Goal: Information Seeking & Learning: Learn about a topic

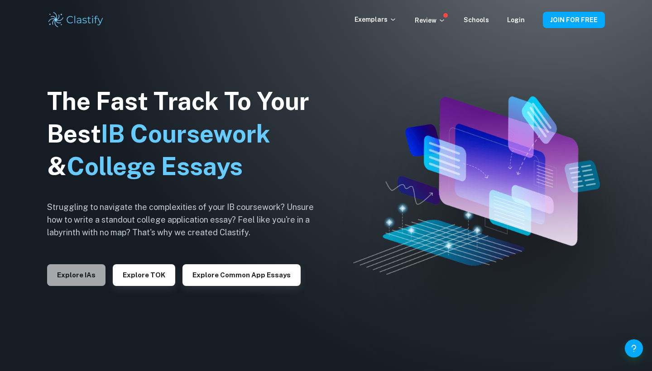
click at [80, 282] on button "Explore IAs" at bounding box center [76, 275] width 58 height 22
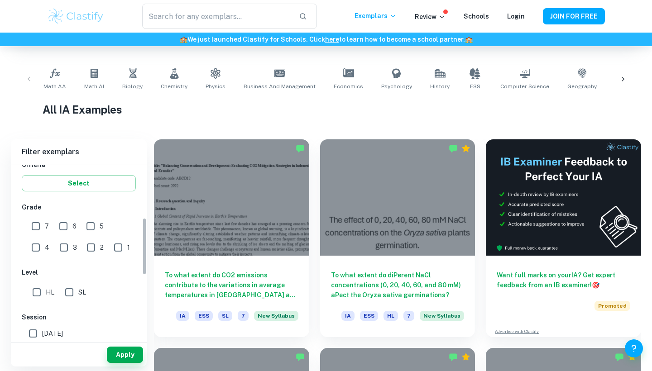
scroll to position [107, 0]
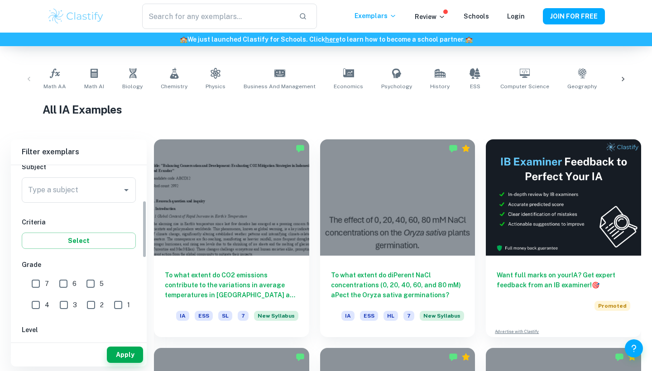
click at [74, 205] on div "Type a subject Type a subject" at bounding box center [79, 191] width 114 height 29
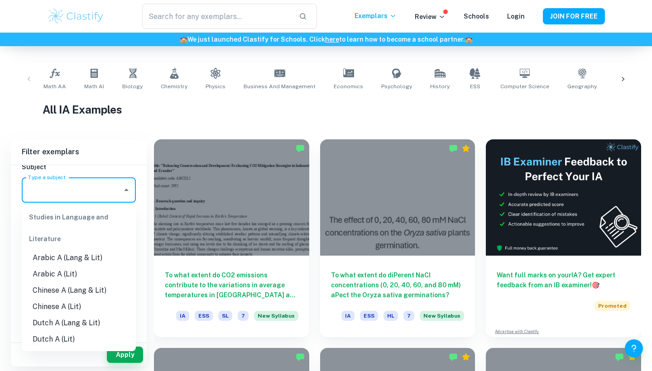
click at [75, 198] on input "Type a subject" at bounding box center [72, 190] width 92 height 17
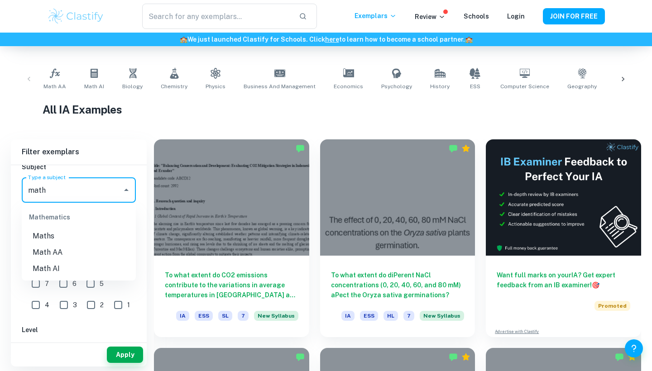
click at [53, 255] on li "Math AA" at bounding box center [79, 253] width 114 height 16
type input "Math AA"
click at [38, 284] on input "7" at bounding box center [36, 284] width 18 height 18
checkbox input "true"
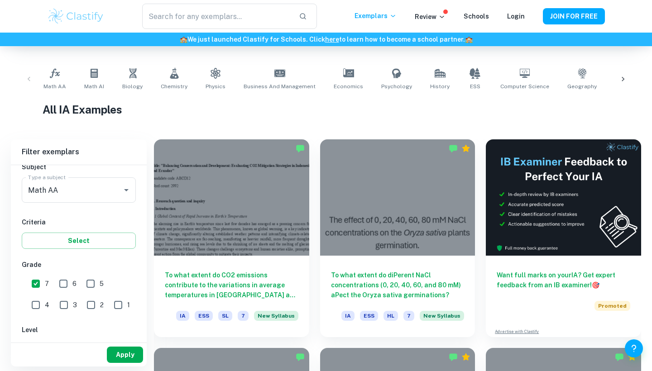
click at [130, 351] on button "Apply" at bounding box center [125, 355] width 36 height 16
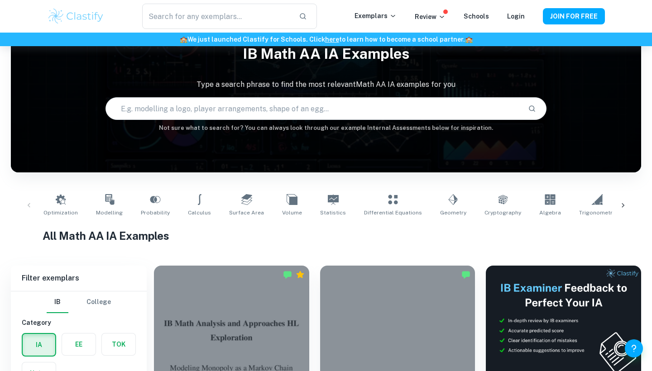
scroll to position [232, 0]
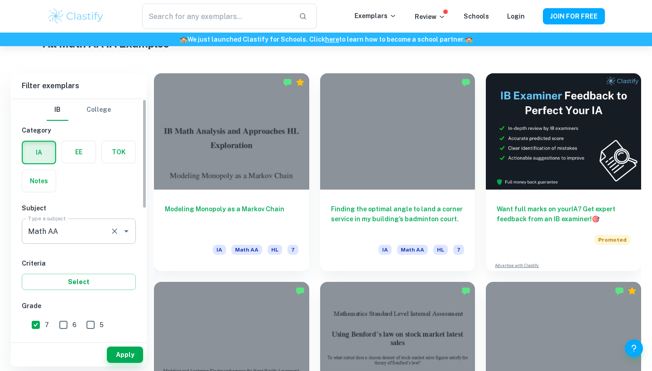
click at [83, 229] on input "Math AA" at bounding box center [66, 231] width 81 height 17
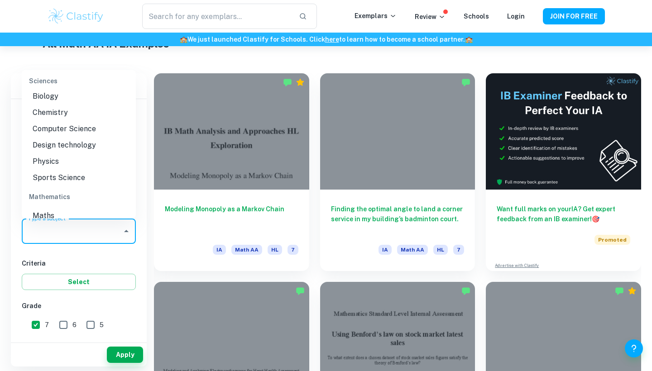
scroll to position [0, 0]
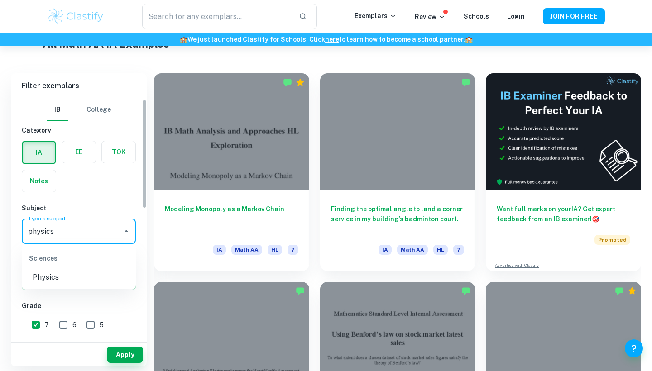
click at [57, 283] on li "Physics" at bounding box center [79, 277] width 114 height 16
type input "Physics"
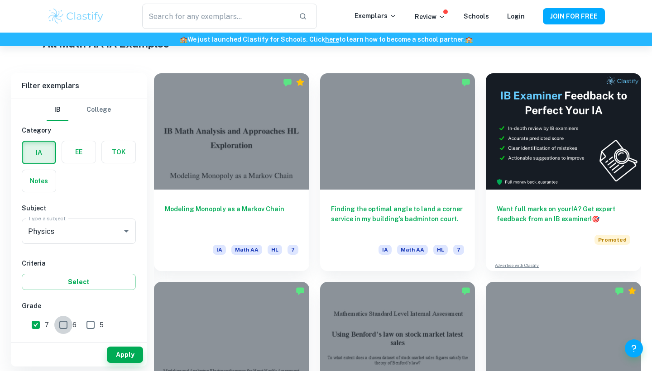
click at [65, 329] on input "6" at bounding box center [63, 325] width 18 height 18
checkbox input "true"
click at [128, 356] on button "Apply" at bounding box center [125, 355] width 36 height 16
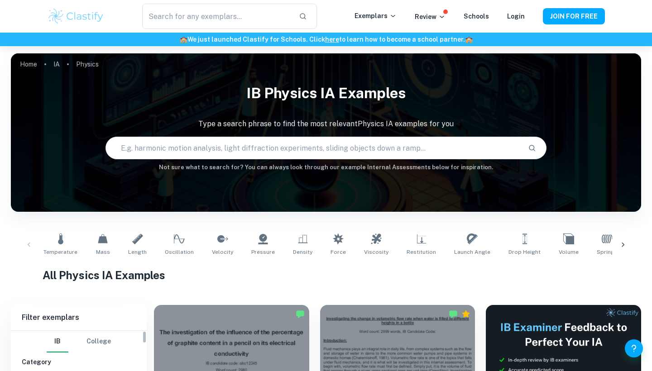
scroll to position [157, 0]
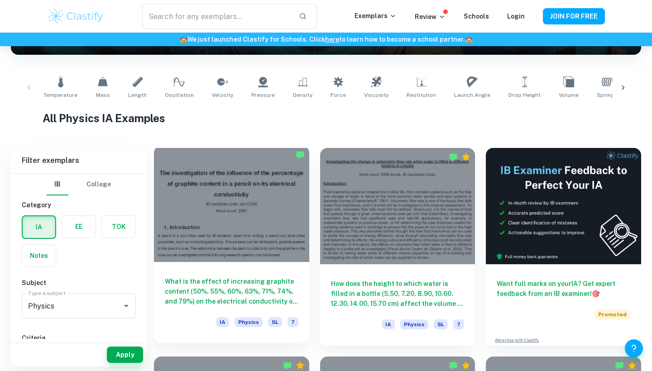
click at [230, 209] on div at bounding box center [231, 204] width 155 height 116
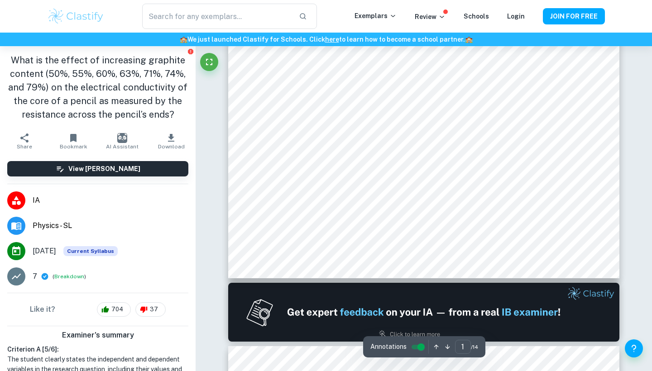
scroll to position [331, 0]
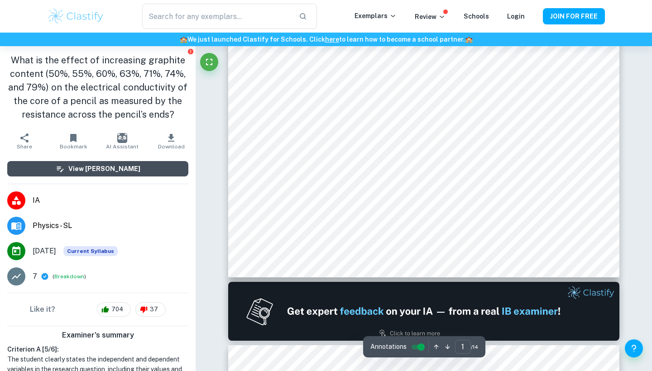
click at [142, 173] on button "View [PERSON_NAME]" at bounding box center [97, 168] width 181 height 15
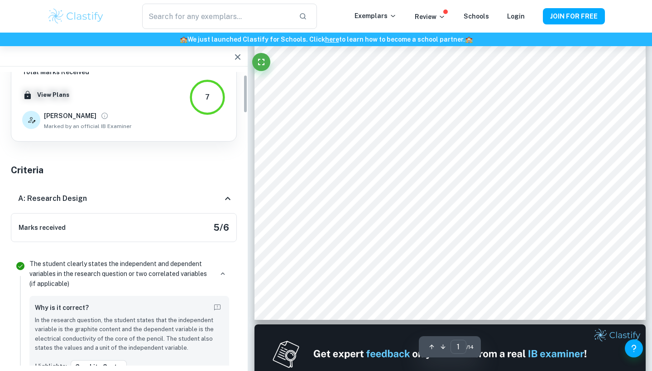
scroll to position [22, 0]
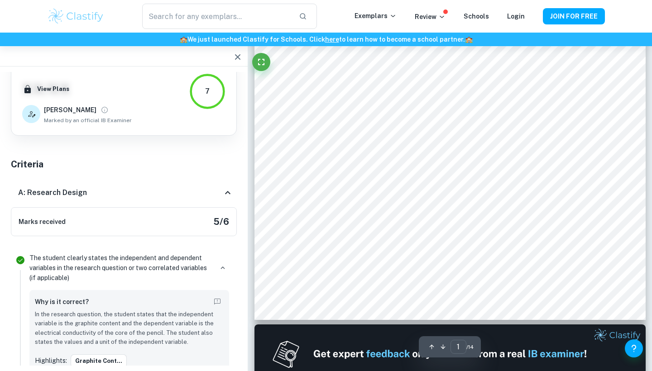
click at [232, 201] on div "A: Research Design" at bounding box center [124, 192] width 226 height 29
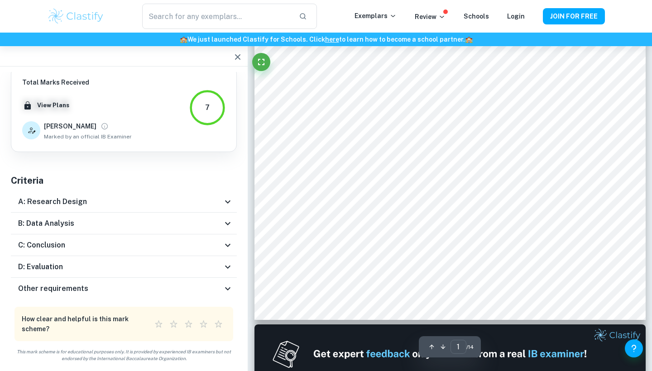
scroll to position [6, 0]
click at [231, 197] on icon at bounding box center [227, 202] width 11 height 11
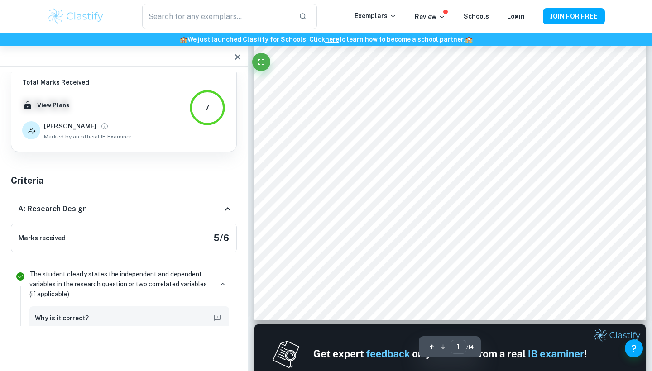
scroll to position [0, 0]
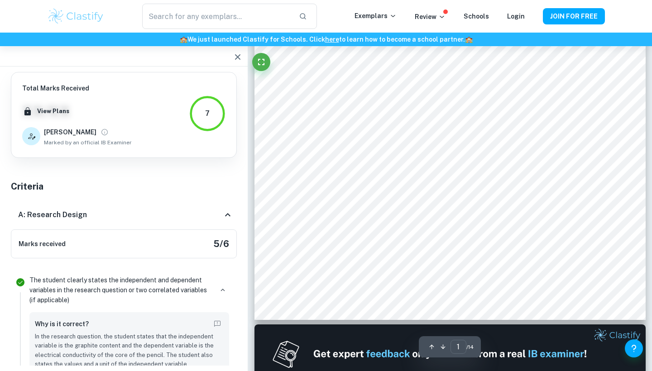
click at [230, 210] on div "A: Research Design" at bounding box center [124, 215] width 226 height 29
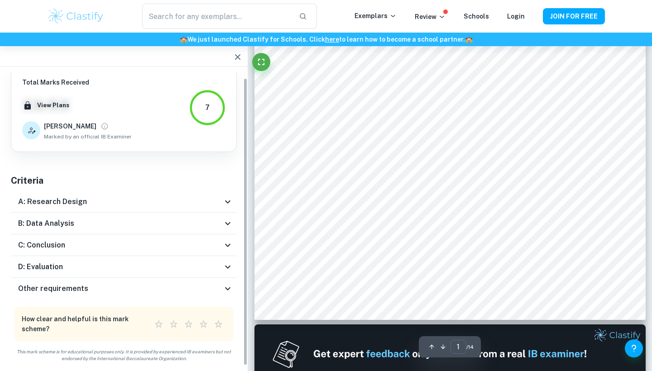
click at [225, 223] on icon at bounding box center [227, 223] width 11 height 11
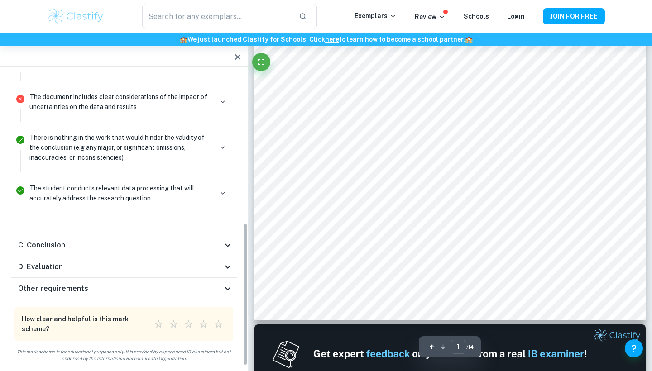
click at [225, 243] on icon at bounding box center [227, 245] width 11 height 11
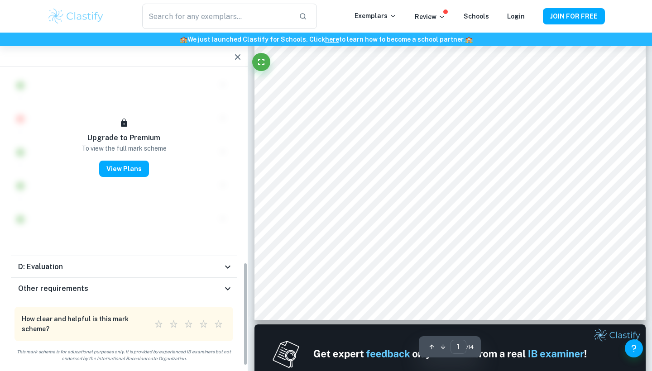
scroll to position [541, 0]
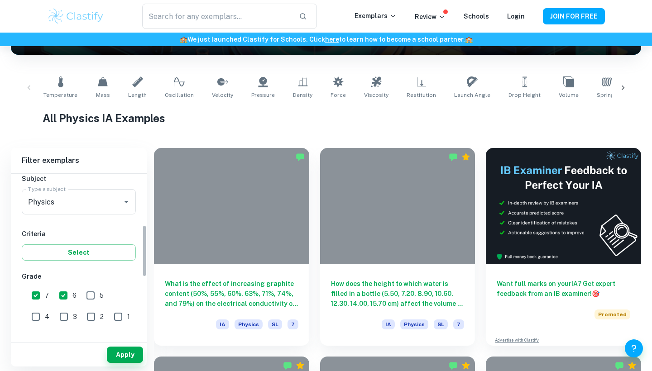
scroll to position [163, 0]
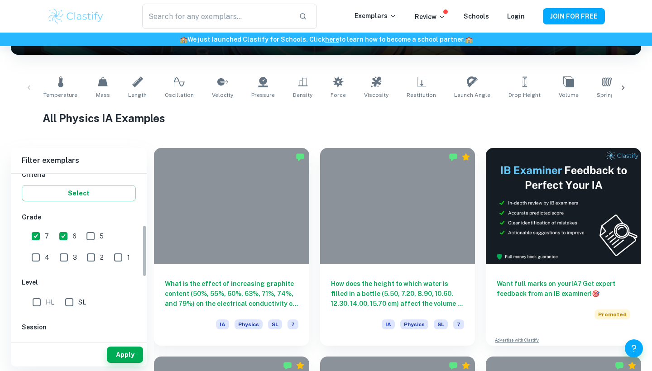
click at [67, 240] on input "6" at bounding box center [63, 236] width 18 height 18
checkbox input "false"
click at [55, 258] on input "3" at bounding box center [64, 258] width 18 height 18
checkbox input "true"
click at [130, 360] on button "Apply" at bounding box center [125, 355] width 36 height 16
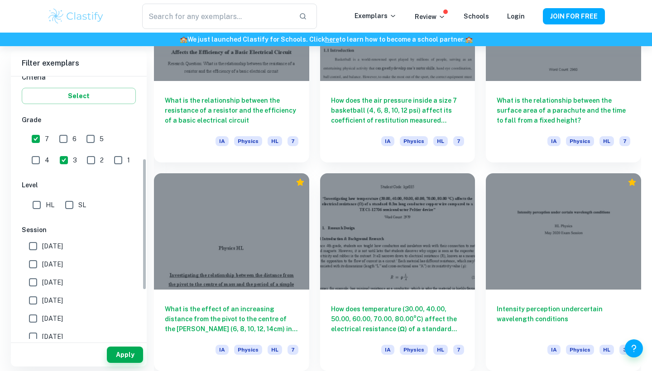
scroll to position [15578, 0]
click at [38, 145] on input "7" at bounding box center [36, 139] width 18 height 18
checkbox input "false"
click at [139, 348] on button "Apply" at bounding box center [125, 355] width 36 height 16
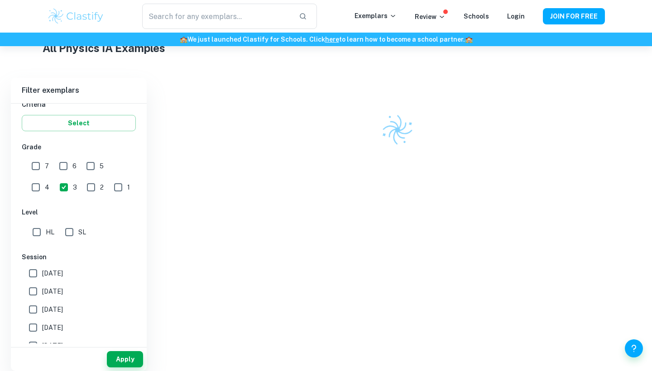
scroll to position [223, 0]
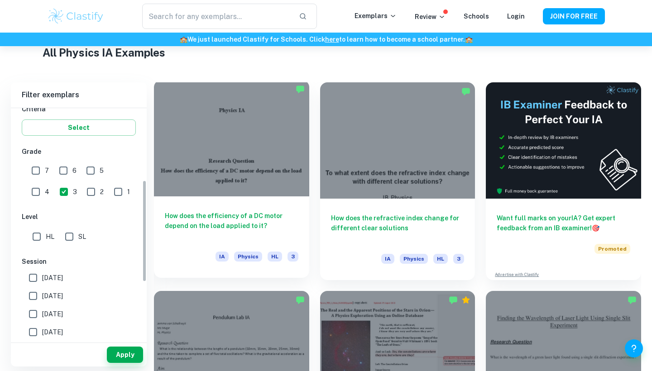
click at [225, 169] on div at bounding box center [231, 138] width 155 height 116
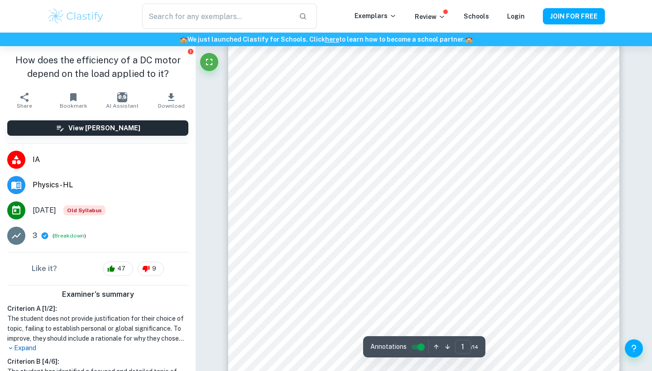
scroll to position [131, 0]
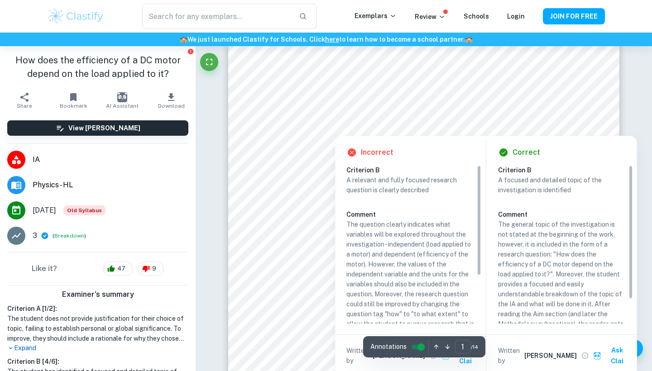
click at [290, 109] on div at bounding box center [424, 110] width 284 height 20
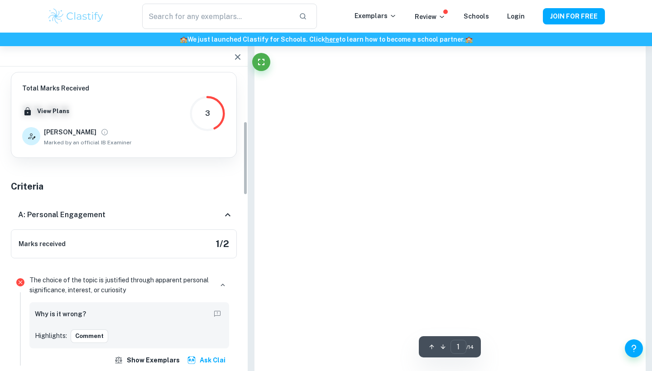
scroll to position [531, 0]
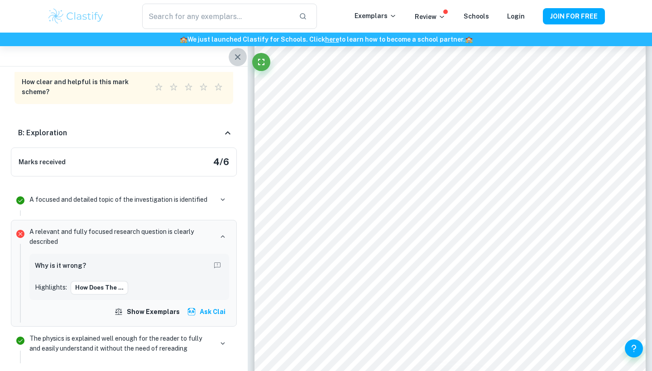
click at [239, 59] on icon "button" at bounding box center [237, 57] width 11 height 11
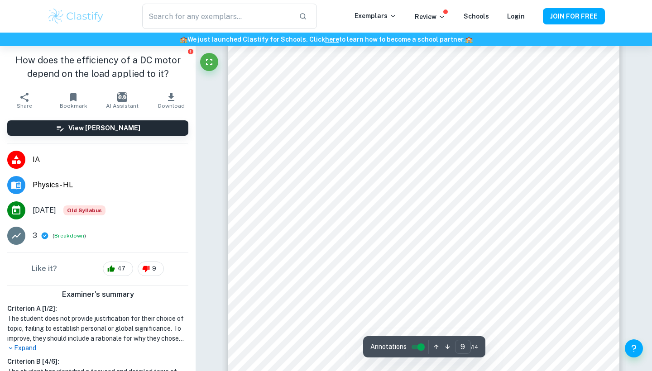
scroll to position [4414, 0]
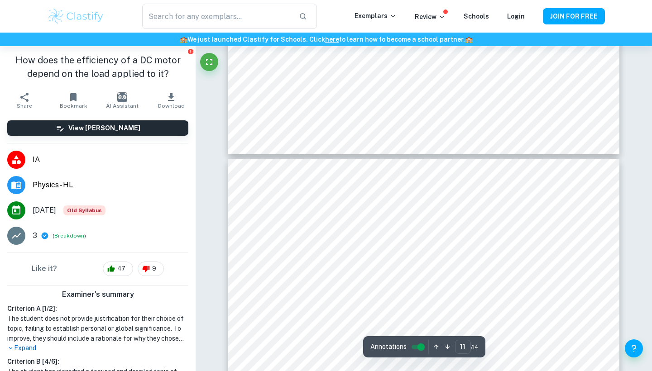
type input "12"
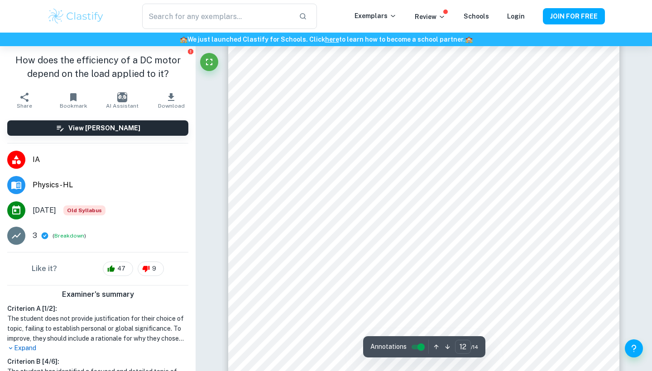
scroll to position [6065, 0]
click at [68, 237] on button "Breakdown" at bounding box center [69, 236] width 30 height 8
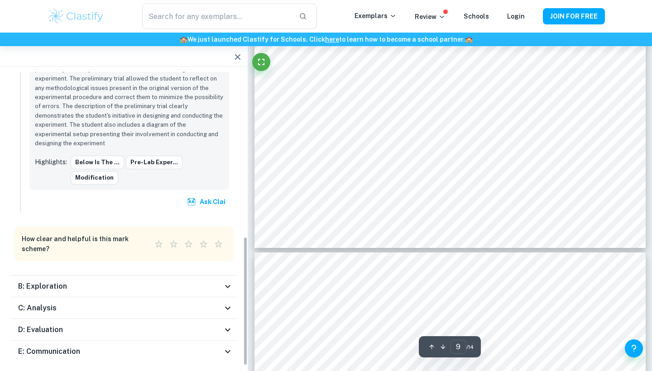
scroll to position [364, 0]
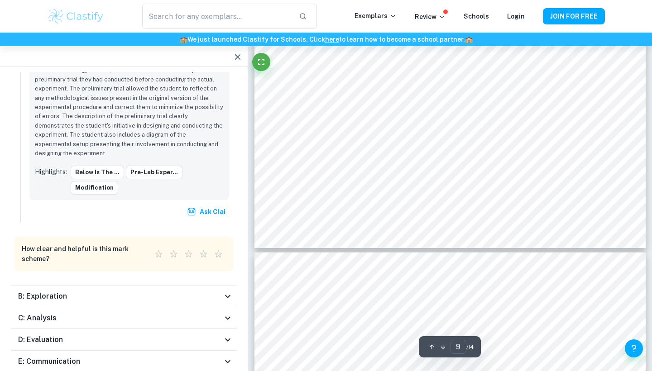
click at [225, 286] on div "B: Exploration" at bounding box center [124, 297] width 226 height 22
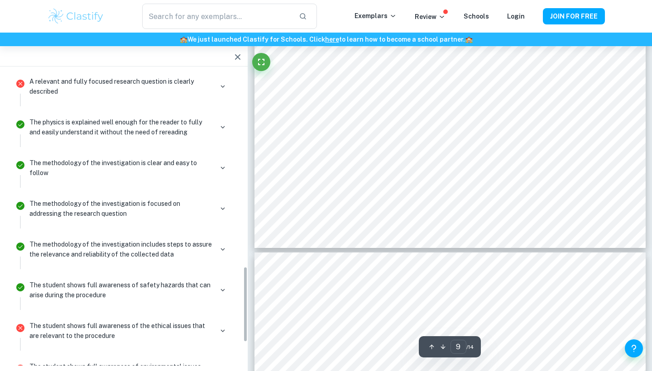
scroll to position [823, 0]
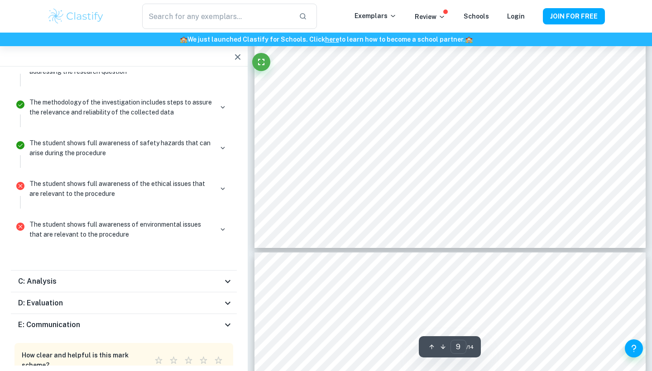
click at [227, 280] on icon at bounding box center [227, 281] width 5 height 3
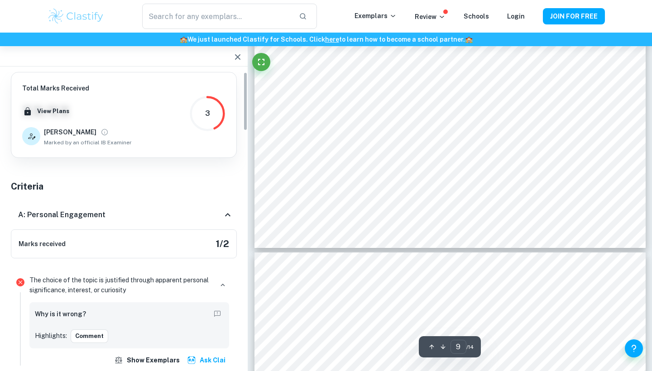
scroll to position [0, 0]
click at [235, 62] on icon "button" at bounding box center [237, 57] width 11 height 11
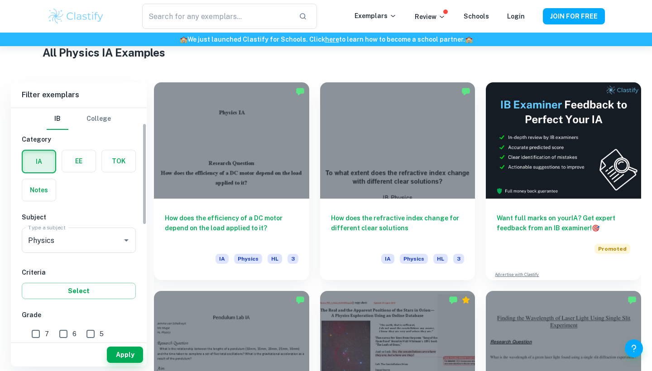
scroll to position [49, 0]
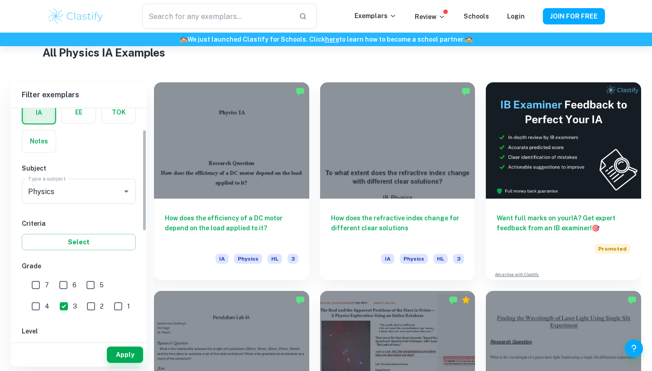
click at [36, 286] on input "7" at bounding box center [36, 285] width 18 height 18
checkbox input "true"
click at [55, 308] on input "3" at bounding box center [64, 306] width 18 height 18
checkbox input "false"
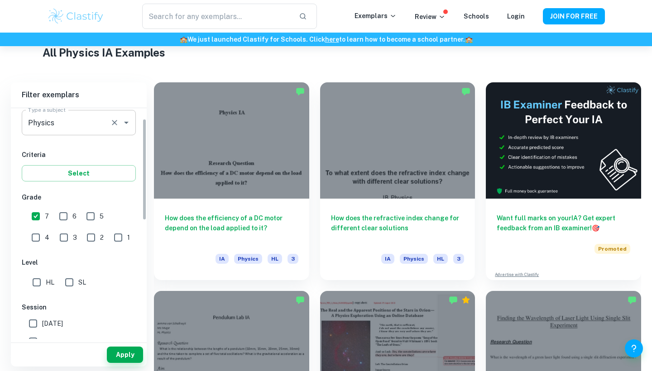
scroll to position [208, 0]
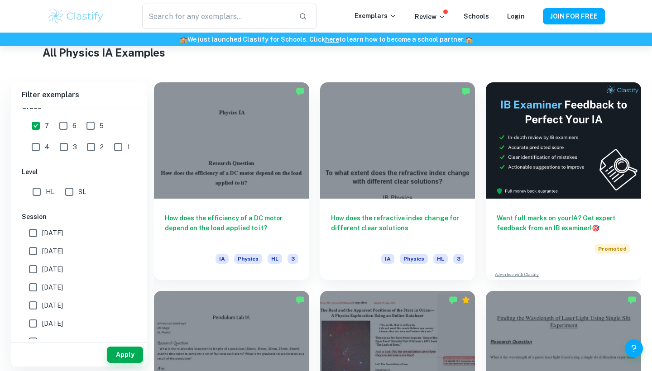
click at [40, 192] on input "HL" at bounding box center [37, 192] width 18 height 18
checkbox input "true"
click at [128, 357] on button "Apply" at bounding box center [125, 355] width 36 height 16
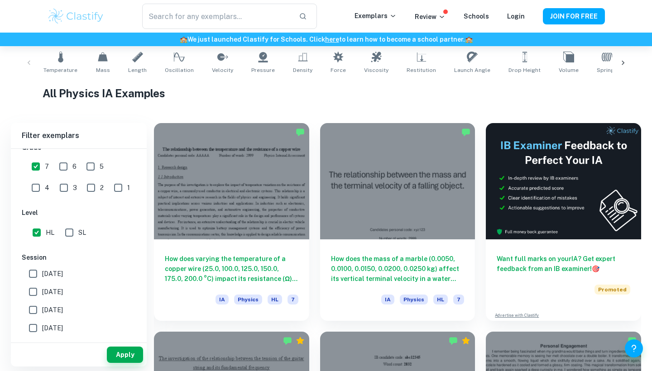
scroll to position [177, 0]
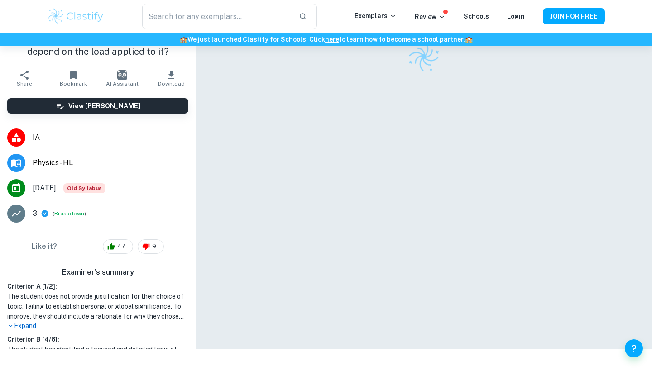
scroll to position [46, 0]
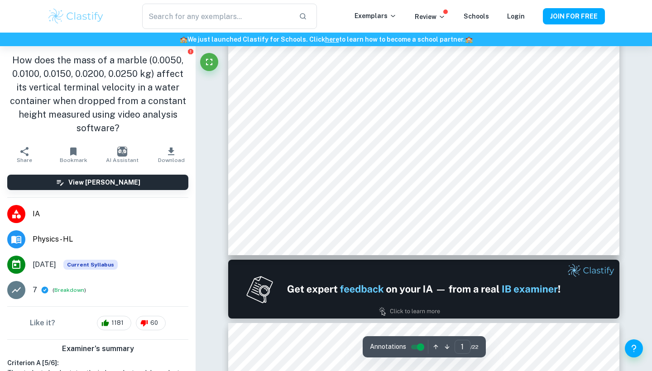
scroll to position [57, 0]
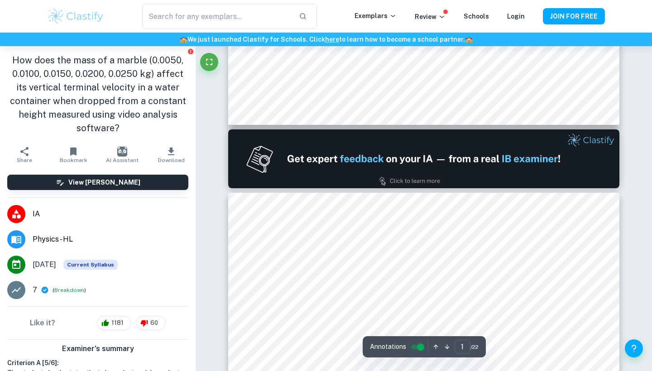
type input "2"
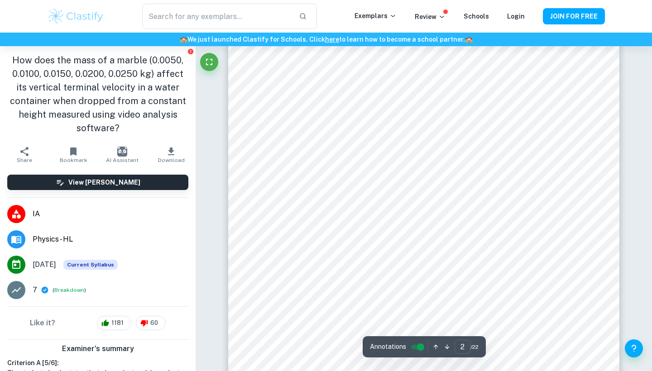
scroll to position [820, 0]
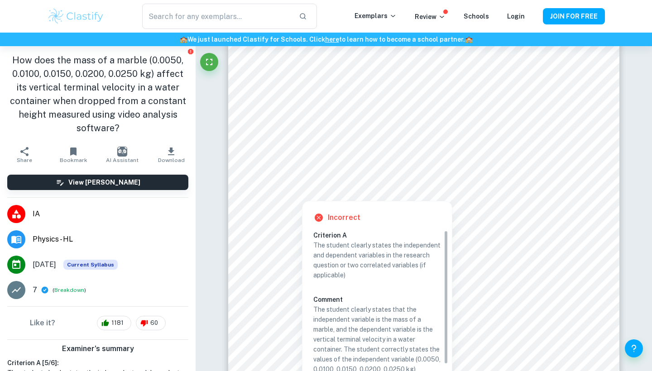
click at [316, 196] on div at bounding box center [302, 193] width 53 height 12
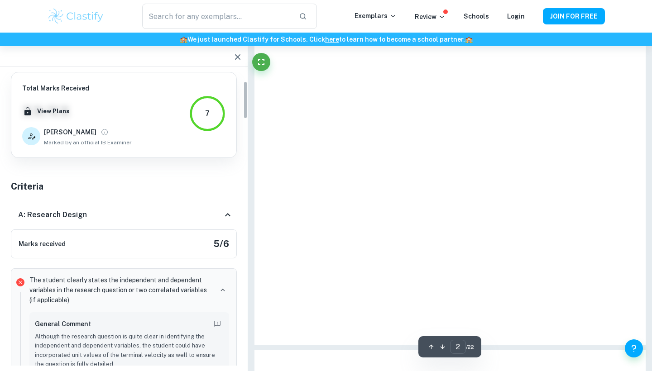
scroll to position [71, 0]
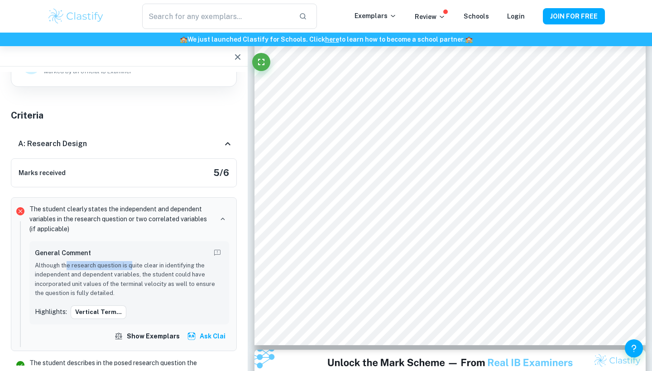
drag, startPoint x: 69, startPoint y: 264, endPoint x: 129, endPoint y: 264, distance: 59.8
click at [130, 264] on p "Although the research question is quite clear in identifying the independent an…" at bounding box center [129, 279] width 189 height 37
click at [146, 278] on p "Although the research question is quite clear in identifying the independent an…" at bounding box center [129, 279] width 189 height 37
click at [130, 335] on button "Show exemplars" at bounding box center [147, 336] width 71 height 16
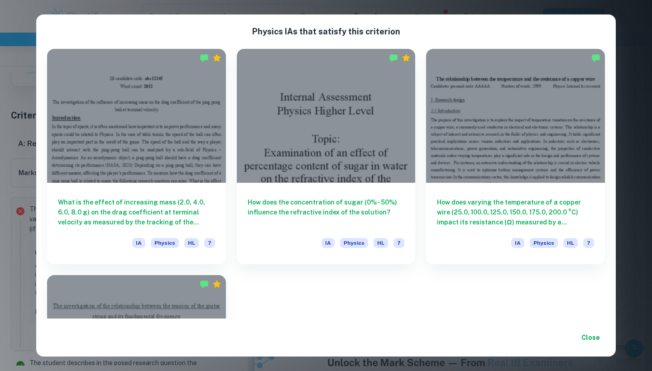
scroll to position [0, 0]
click at [592, 335] on button "Close" at bounding box center [590, 338] width 29 height 16
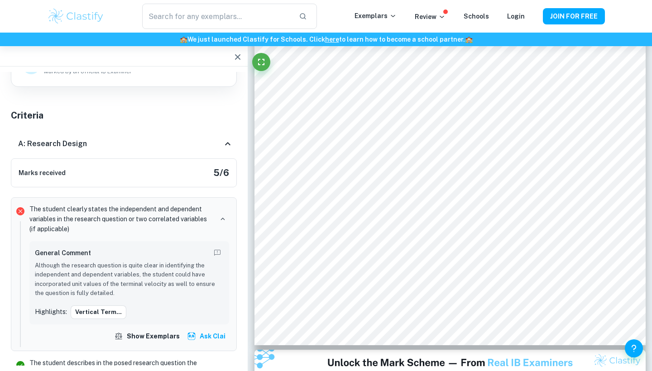
click at [228, 206] on div "The student clearly states the independent and dependent variables in the resea…" at bounding box center [129, 219] width 200 height 30
click at [227, 218] on icon "button" at bounding box center [223, 219] width 8 height 8
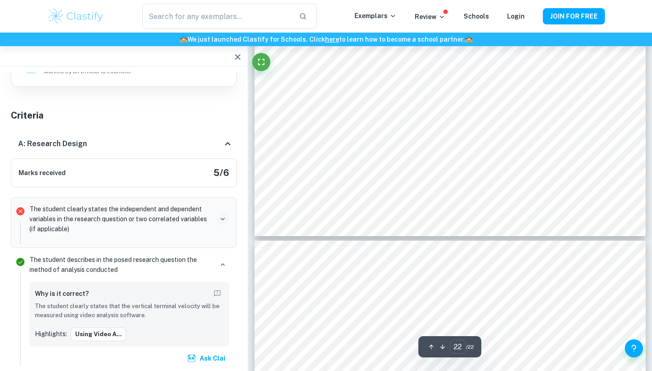
scroll to position [12000, 0]
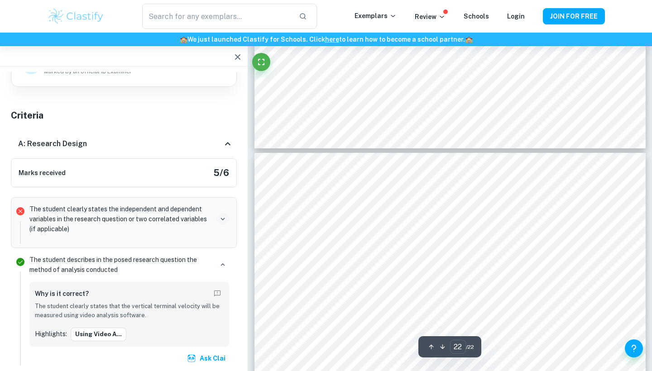
type input "21"
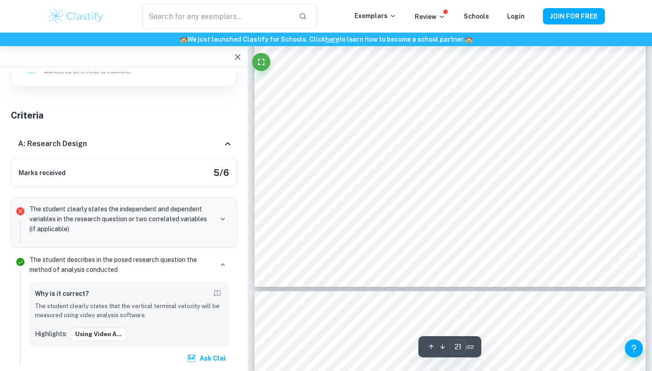
scroll to position [11717, 0]
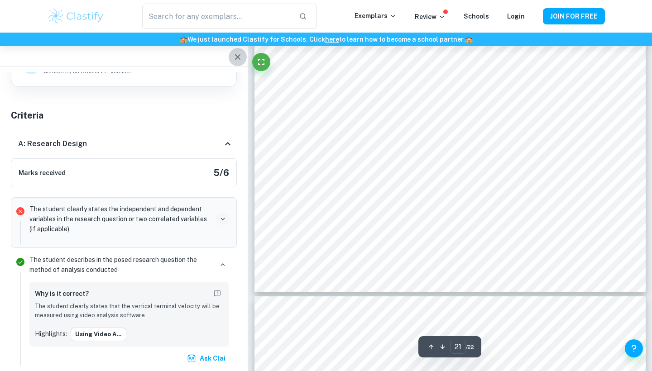
click at [234, 62] on icon "button" at bounding box center [237, 57] width 11 height 11
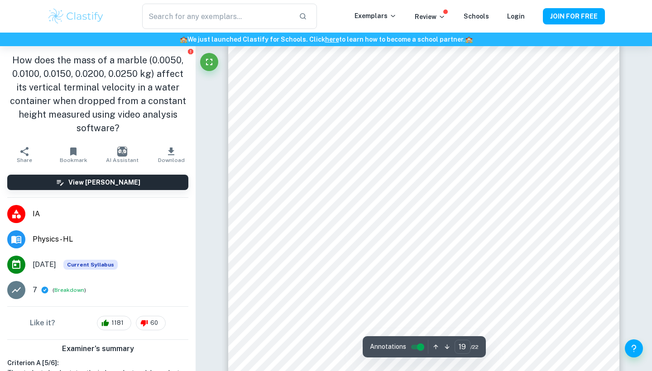
scroll to position [10190, 0]
type input "19"
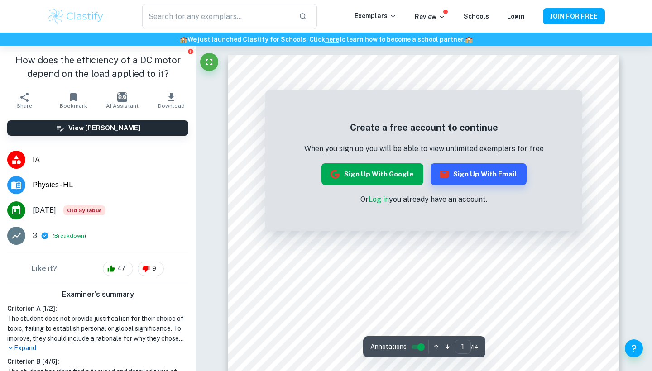
click at [394, 174] on button "Sign up with Google" at bounding box center [372, 174] width 102 height 22
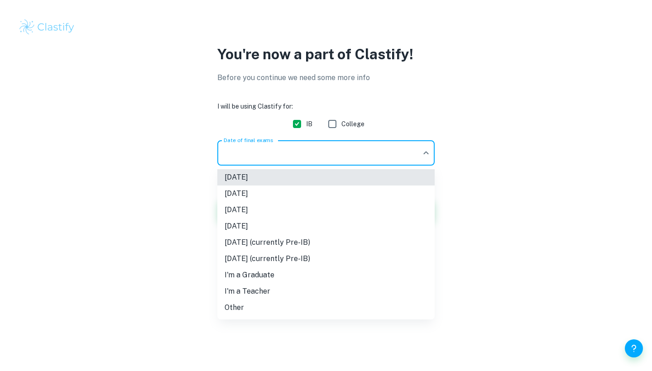
click at [362, 152] on body "We value your privacy We use cookies to enhance your browsing experience, serve…" at bounding box center [326, 185] width 652 height 371
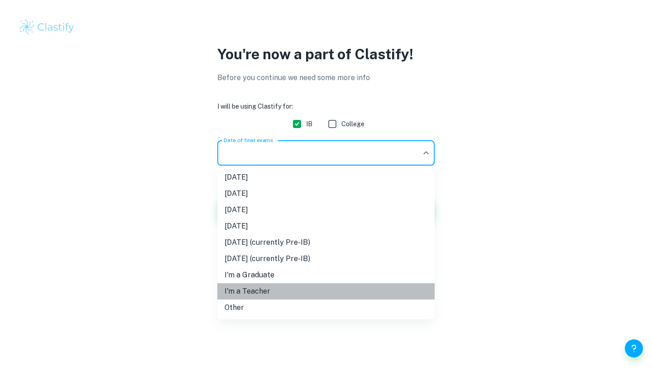
click at [297, 292] on li "I'm a Teacher" at bounding box center [325, 291] width 217 height 16
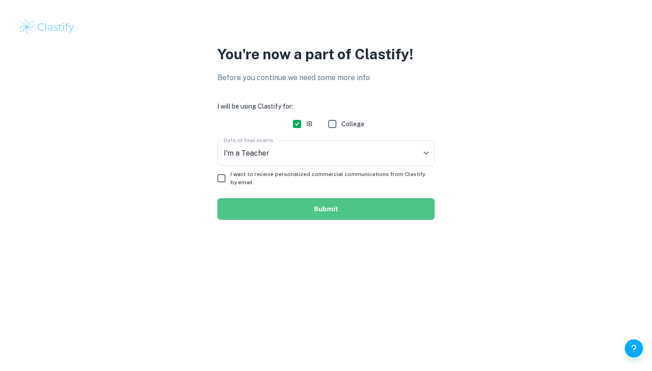
click at [298, 210] on button "Submit" at bounding box center [325, 209] width 217 height 22
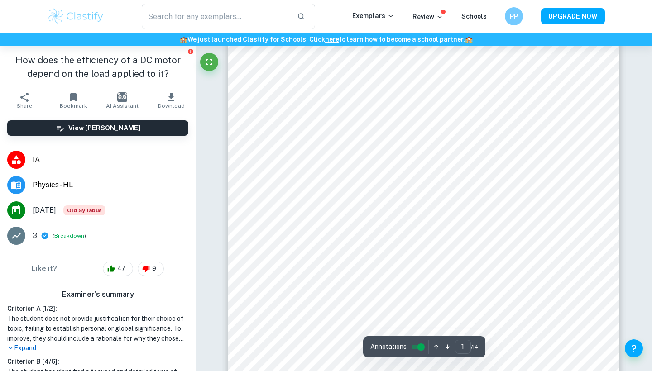
scroll to position [172, 0]
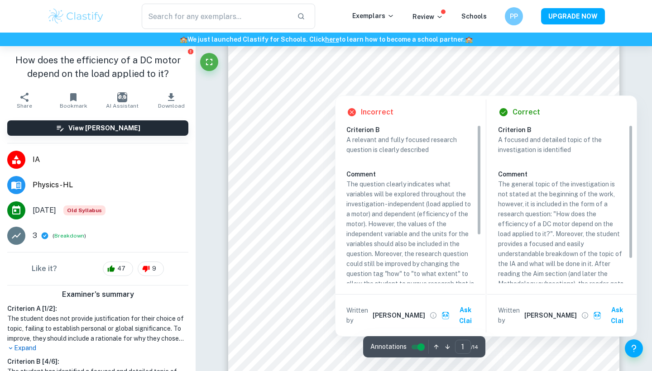
click at [332, 71] on div at bounding box center [424, 70] width 284 height 20
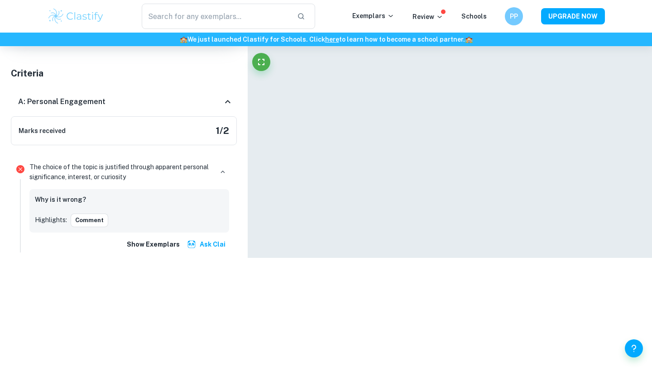
scroll to position [126, 0]
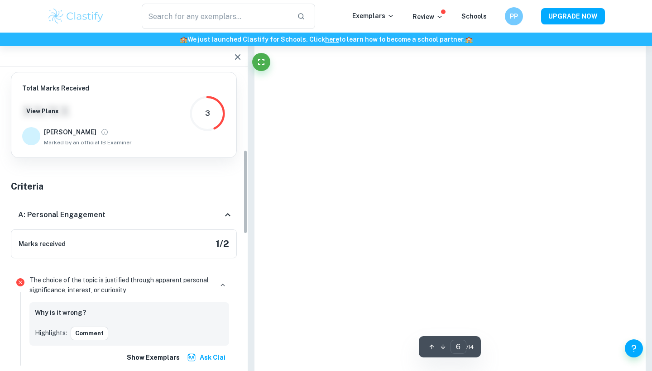
type input "1"
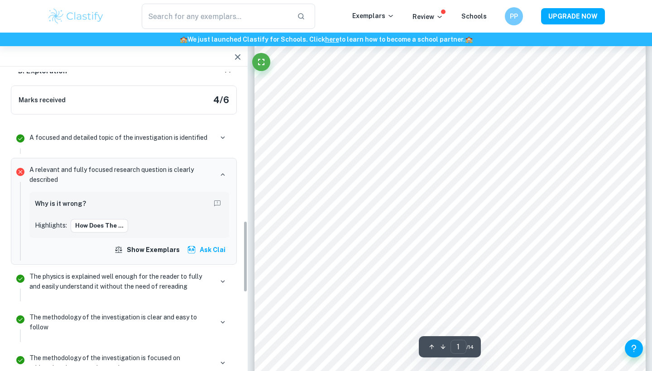
scroll to position [639, 0]
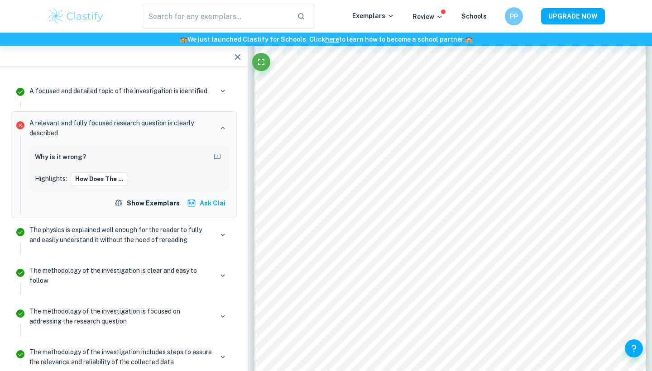
click at [142, 151] on div "Why is it wrong?" at bounding box center [129, 158] width 189 height 14
click at [73, 152] on h6 "Why is it wrong?" at bounding box center [60, 157] width 51 height 10
click at [95, 151] on div "Why is it wrong?" at bounding box center [129, 158] width 189 height 14
click at [229, 122] on div at bounding box center [222, 128] width 13 height 13
click at [226, 124] on icon "button" at bounding box center [223, 128] width 8 height 8
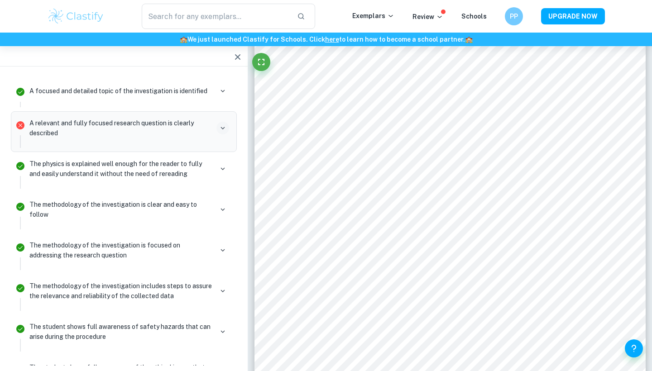
click at [226, 124] on icon "button" at bounding box center [223, 128] width 8 height 8
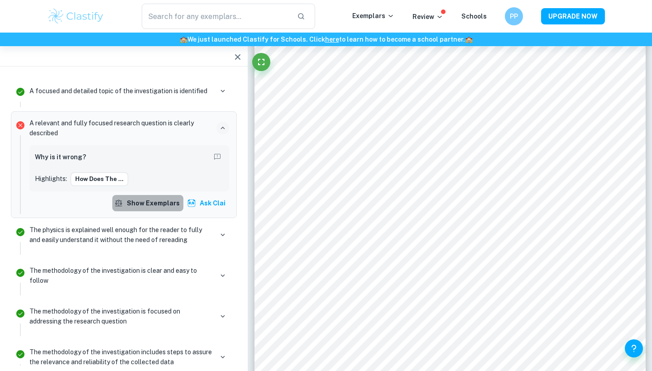
click at [155, 195] on button "Show exemplars" at bounding box center [147, 203] width 71 height 16
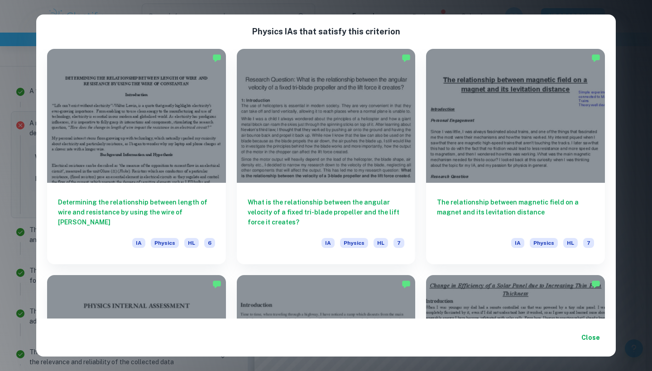
click at [615, 86] on div "Determining the relationship between length of wire and resistance by using the…" at bounding box center [326, 184] width 580 height 270
click at [597, 336] on button "Close" at bounding box center [590, 338] width 29 height 16
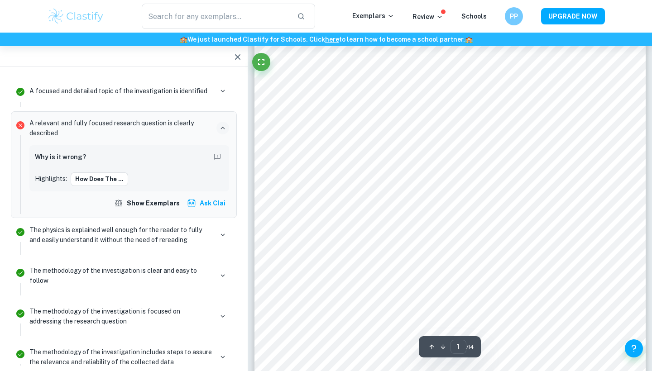
click at [236, 59] on icon "button" at bounding box center [237, 56] width 5 height 5
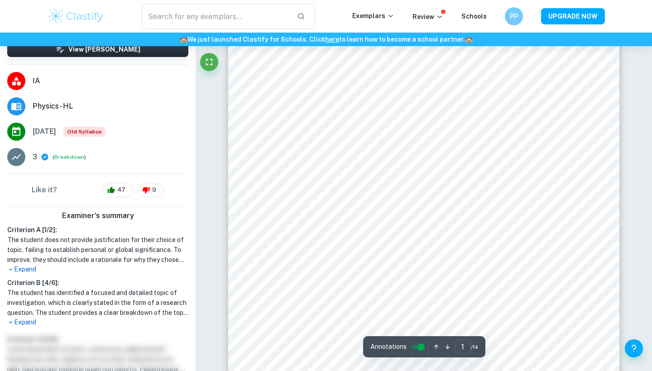
scroll to position [116, 0]
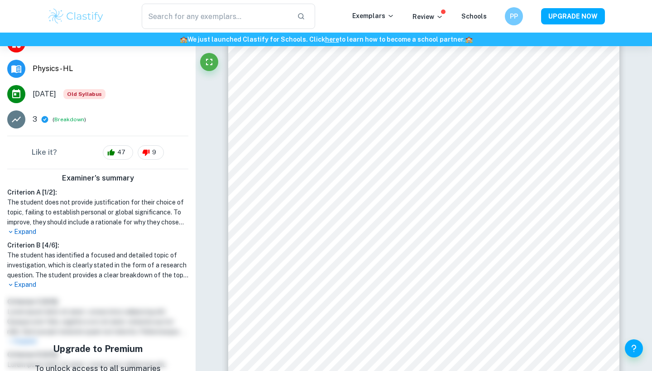
click at [28, 230] on p "Expand" at bounding box center [97, 232] width 181 height 10
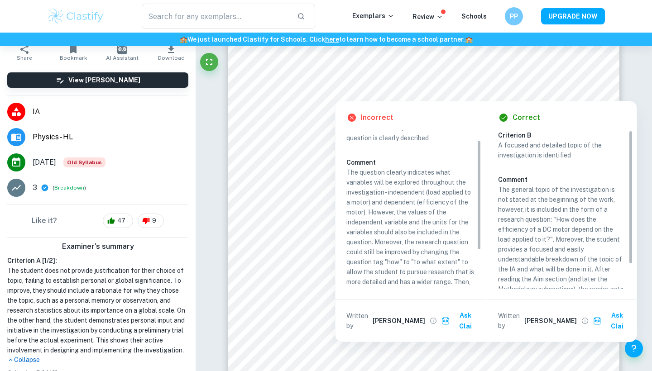
scroll to position [18, 0]
drag, startPoint x: 390, startPoint y: 262, endPoint x: 433, endPoint y: 263, distance: 43.5
click at [433, 263] on p "The question clearly indicates what variables will be explored throughout the i…" at bounding box center [410, 251] width 128 height 169
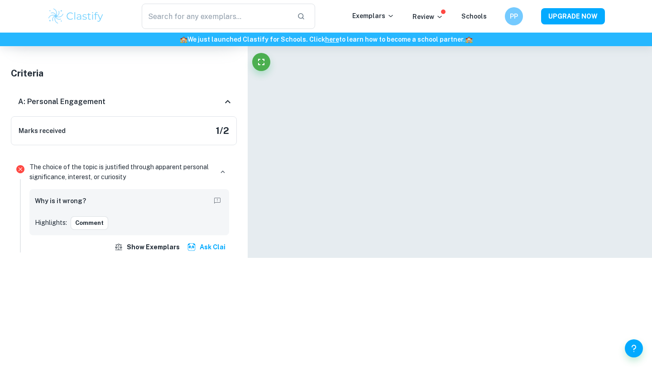
scroll to position [0, 0]
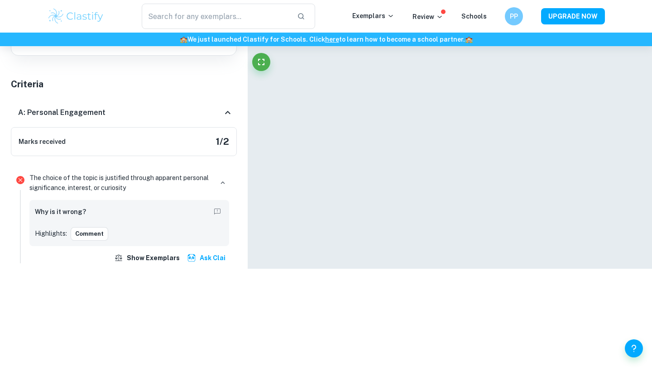
click at [433, 263] on div at bounding box center [449, 94] width 391 height 349
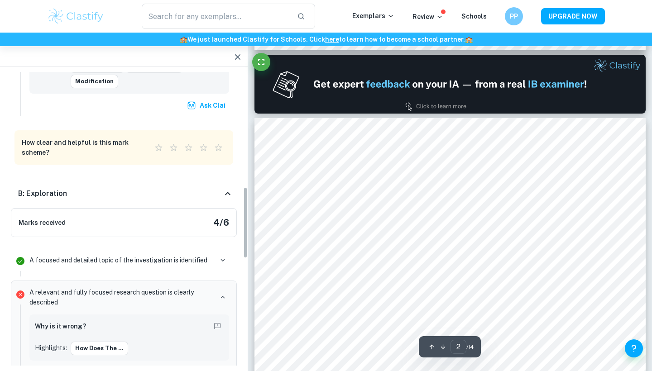
scroll to position [513, 0]
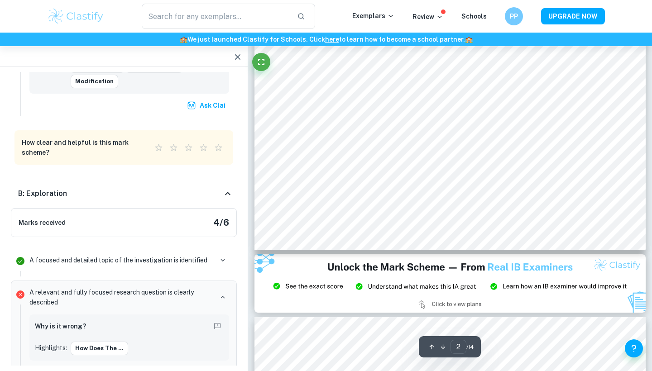
type input "3"
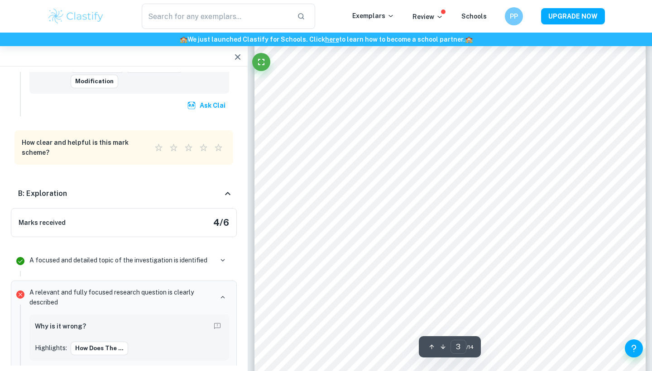
scroll to position [1182, 0]
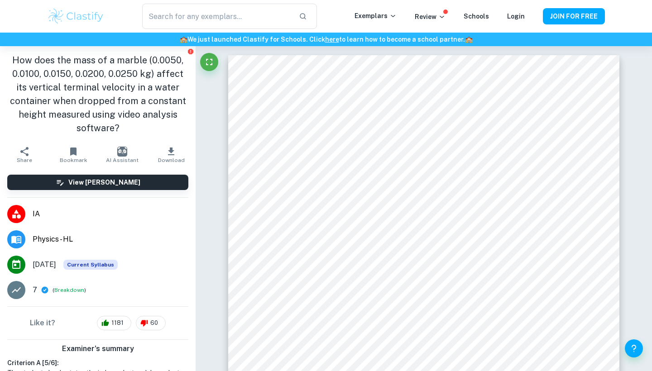
scroll to position [10225, 0]
click at [75, 16] on img at bounding box center [76, 16] width 58 height 18
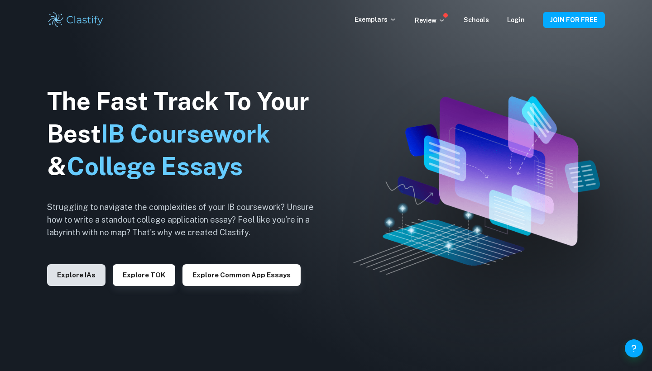
click at [79, 275] on button "Explore IAs" at bounding box center [76, 275] width 58 height 22
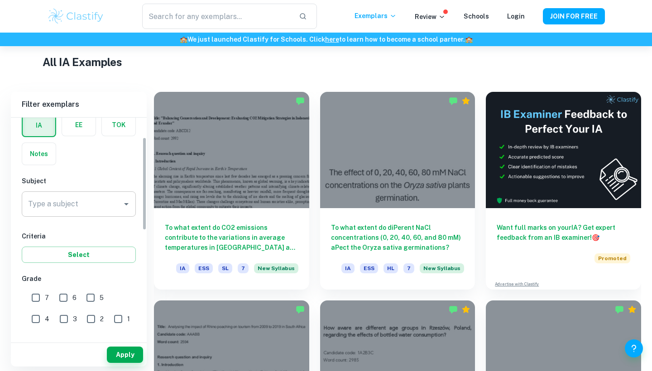
scroll to position [105, 0]
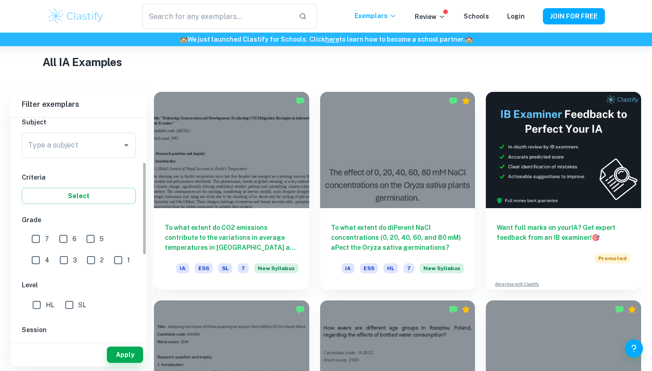
click at [37, 240] on input "7" at bounding box center [36, 239] width 18 height 18
checkbox input "true"
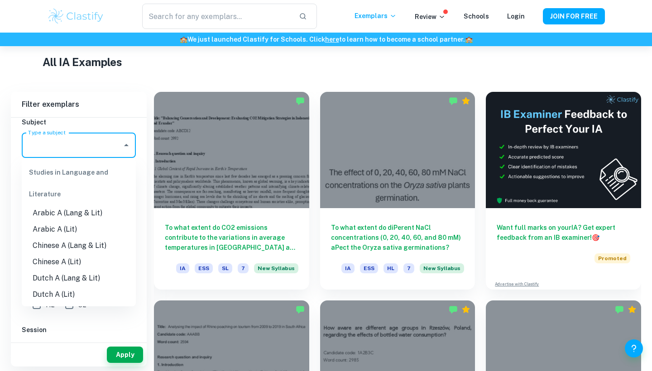
click at [61, 153] on input "Type a subject" at bounding box center [72, 145] width 92 height 17
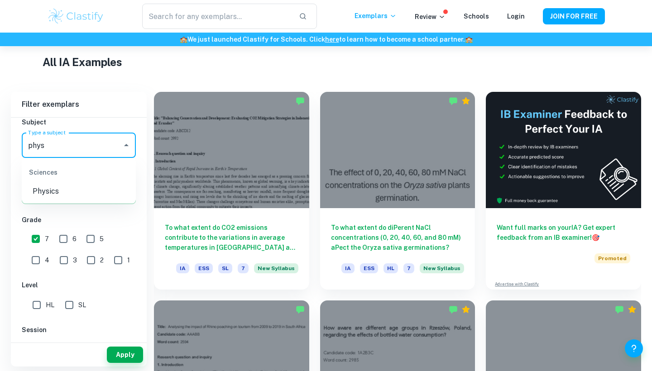
click at [57, 190] on li "Physics" at bounding box center [79, 191] width 114 height 16
type input "Physics"
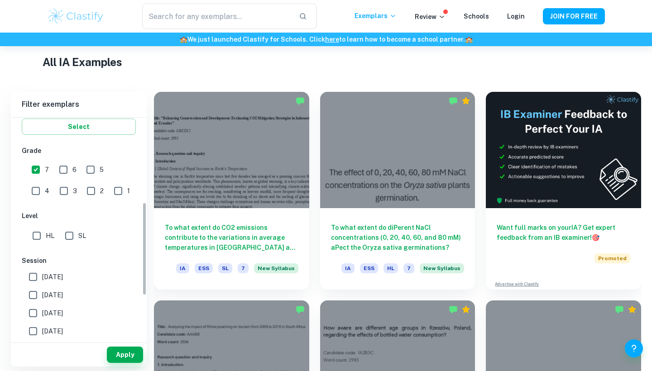
scroll to position [200, 0]
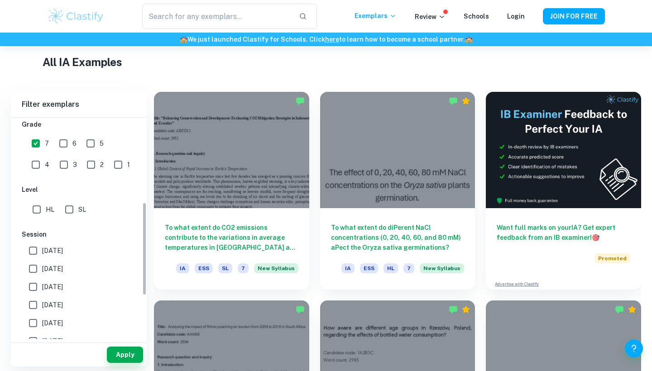
click at [36, 214] on input "HL" at bounding box center [37, 210] width 18 height 18
checkbox input "true"
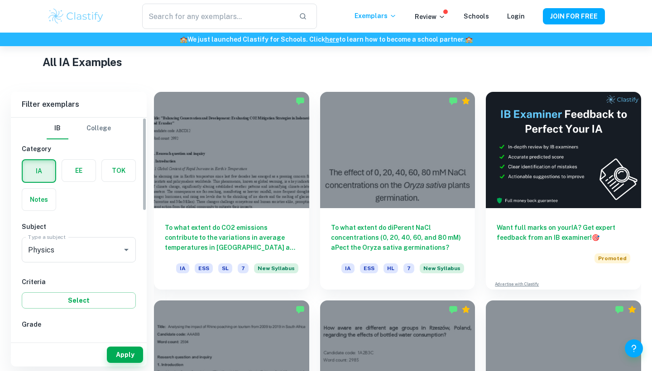
scroll to position [5, 0]
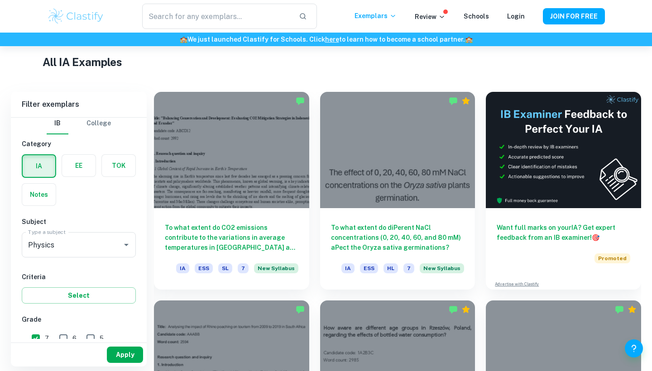
click at [125, 357] on button "Apply" at bounding box center [125, 355] width 36 height 16
